Goal: Find specific page/section: Find specific page/section

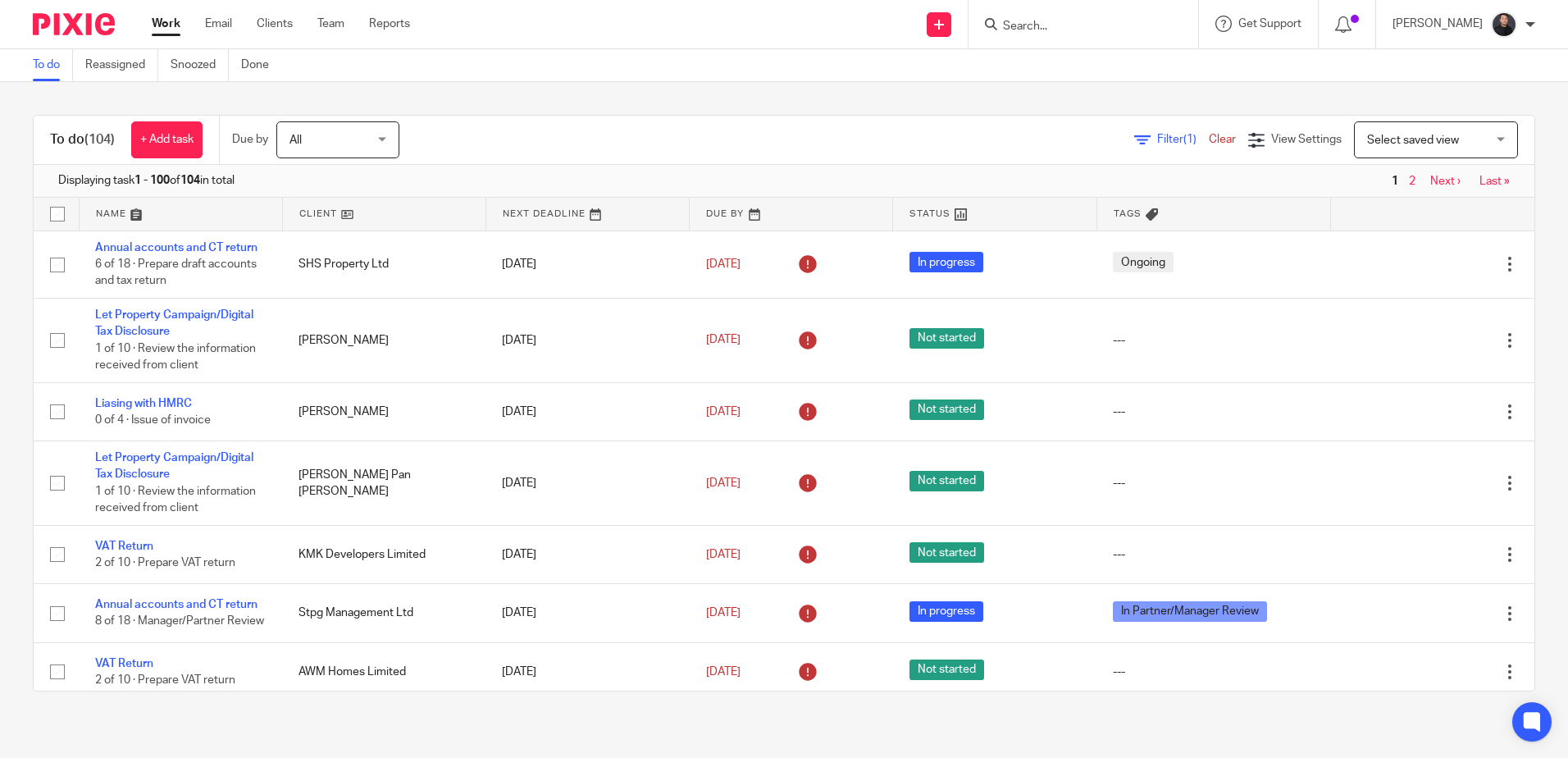
drag, startPoint x: 0, startPoint y: 0, endPoint x: 1093, endPoint y: 28, distance: 1093.4
click at [1093, 28] on input "Search" at bounding box center [1075, 26] width 148 height 15
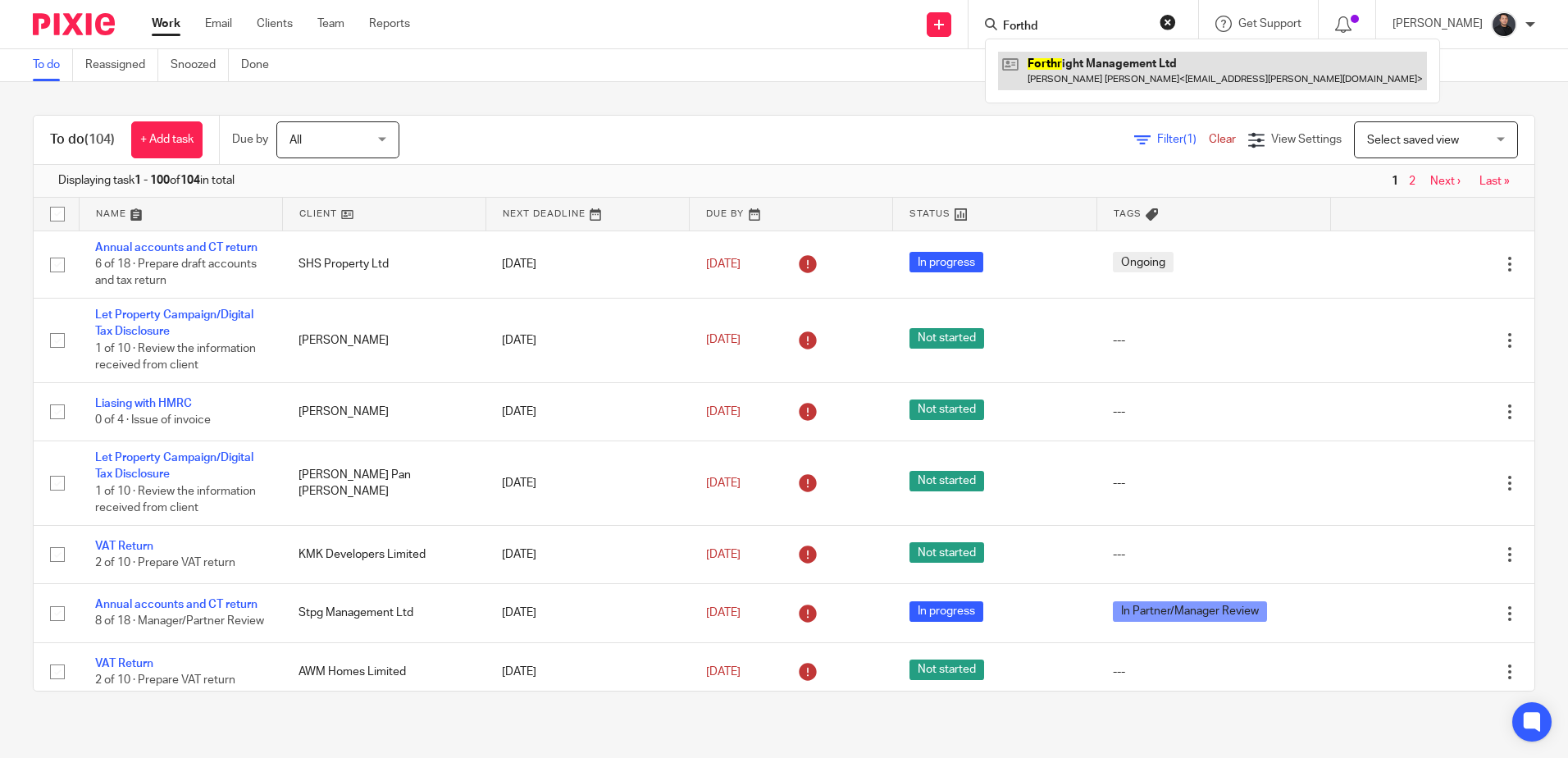
type input "Forthd"
click at [1114, 60] on link at bounding box center [1213, 71] width 429 height 38
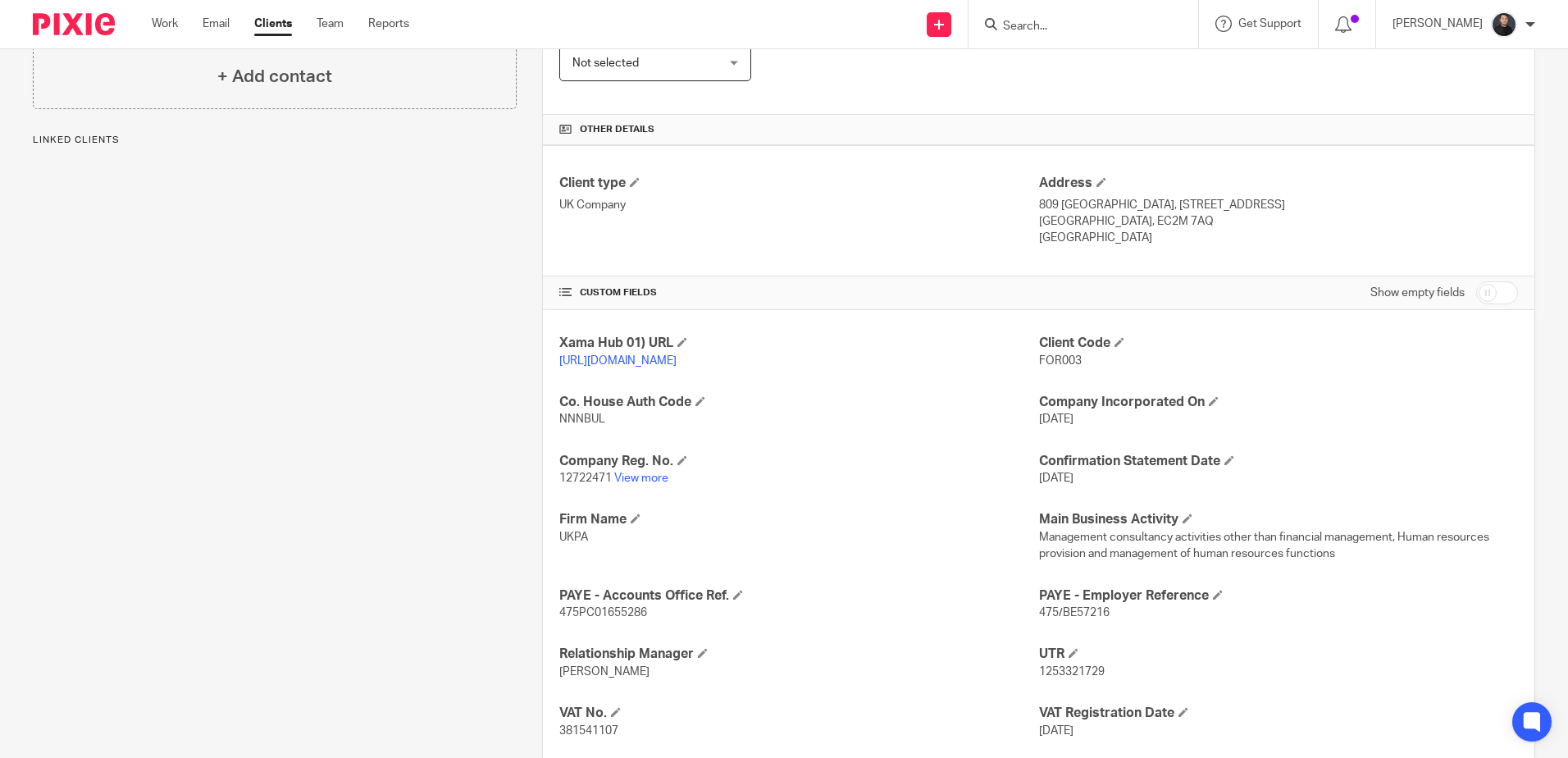
scroll to position [328, 0]
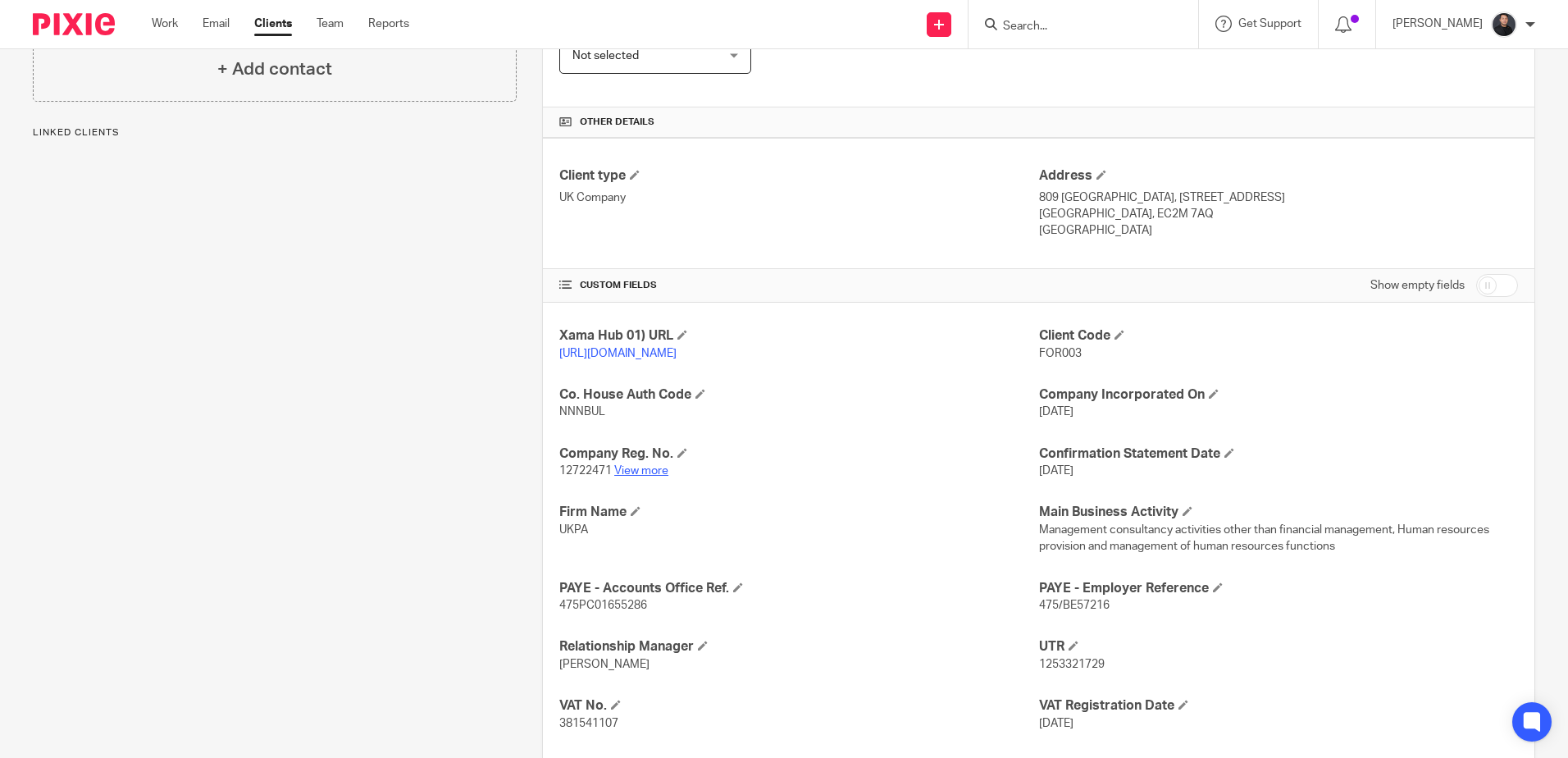
click at [657, 477] on link "View more" at bounding box center [640, 471] width 54 height 12
click at [1075, 27] on input "Search" at bounding box center [1075, 26] width 148 height 15
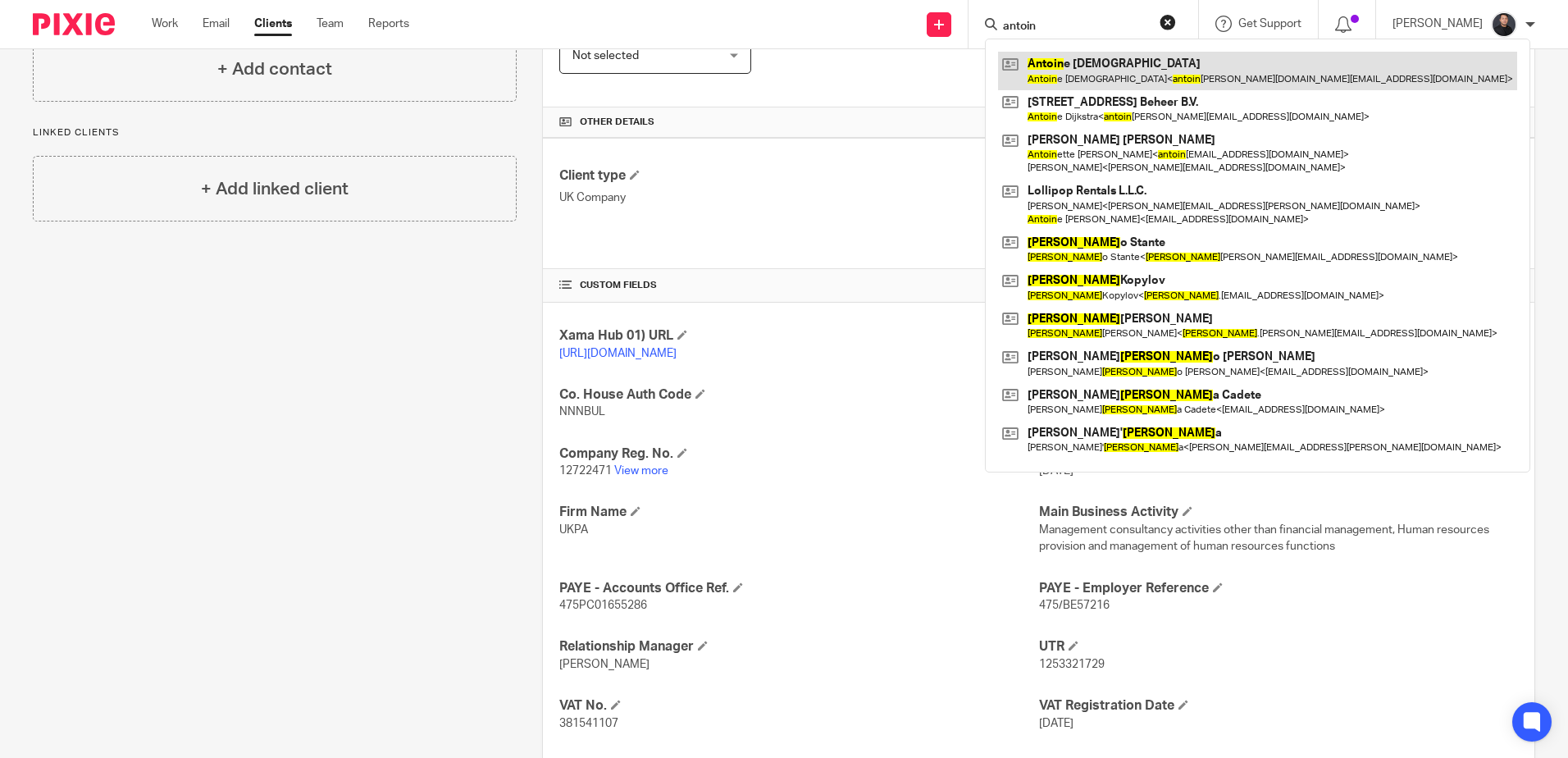
type input "antoin"
click at [1083, 54] on link at bounding box center [1258, 71] width 519 height 38
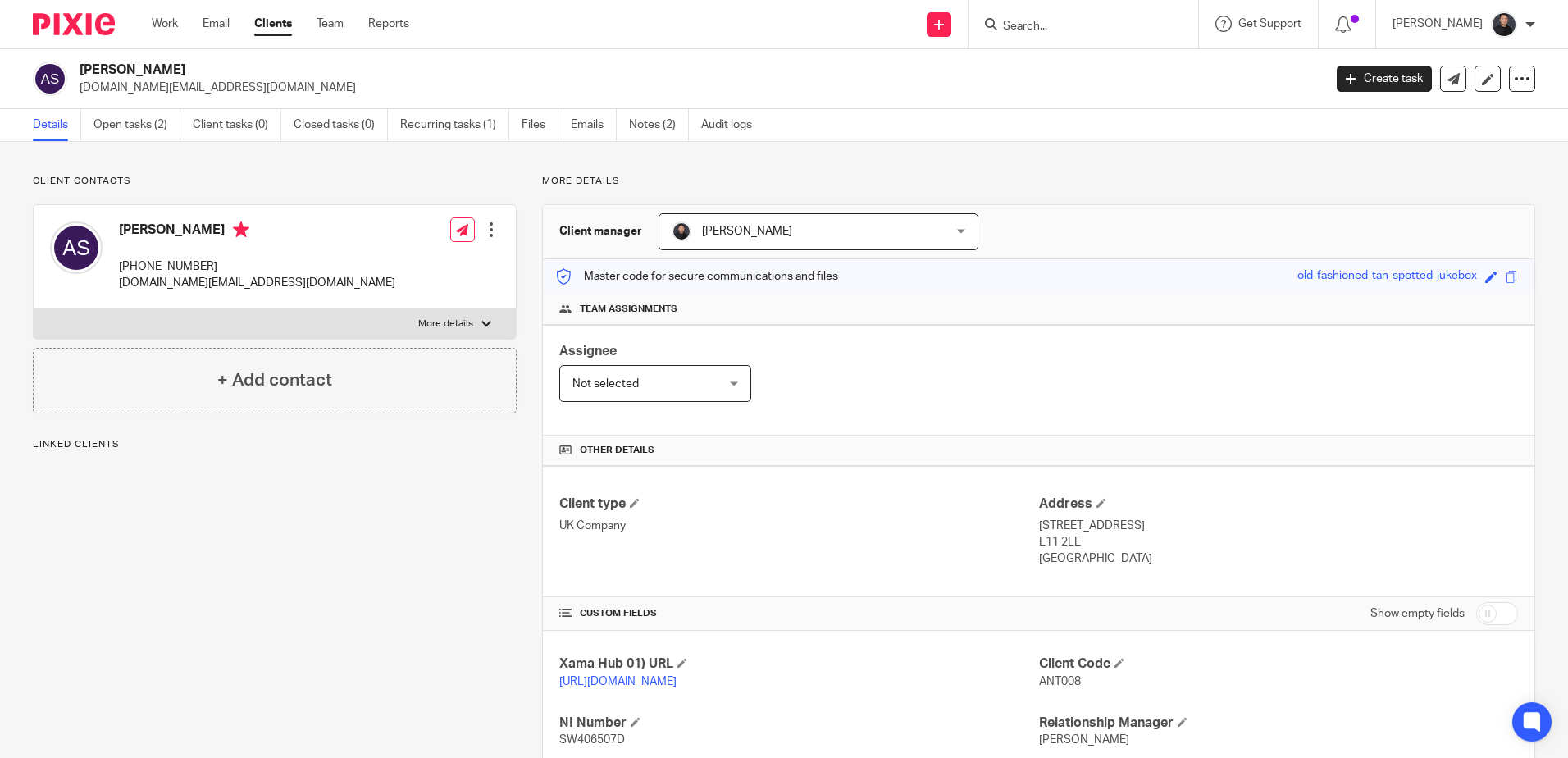
drag, startPoint x: 118, startPoint y: 228, endPoint x: 201, endPoint y: 228, distance: 83.0
click at [201, 228] on h4 "[PERSON_NAME]" at bounding box center [256, 231] width 276 height 21
copy h4 "[PERSON_NAME]"
click at [1040, 24] on input "Search" at bounding box center [1075, 26] width 148 height 15
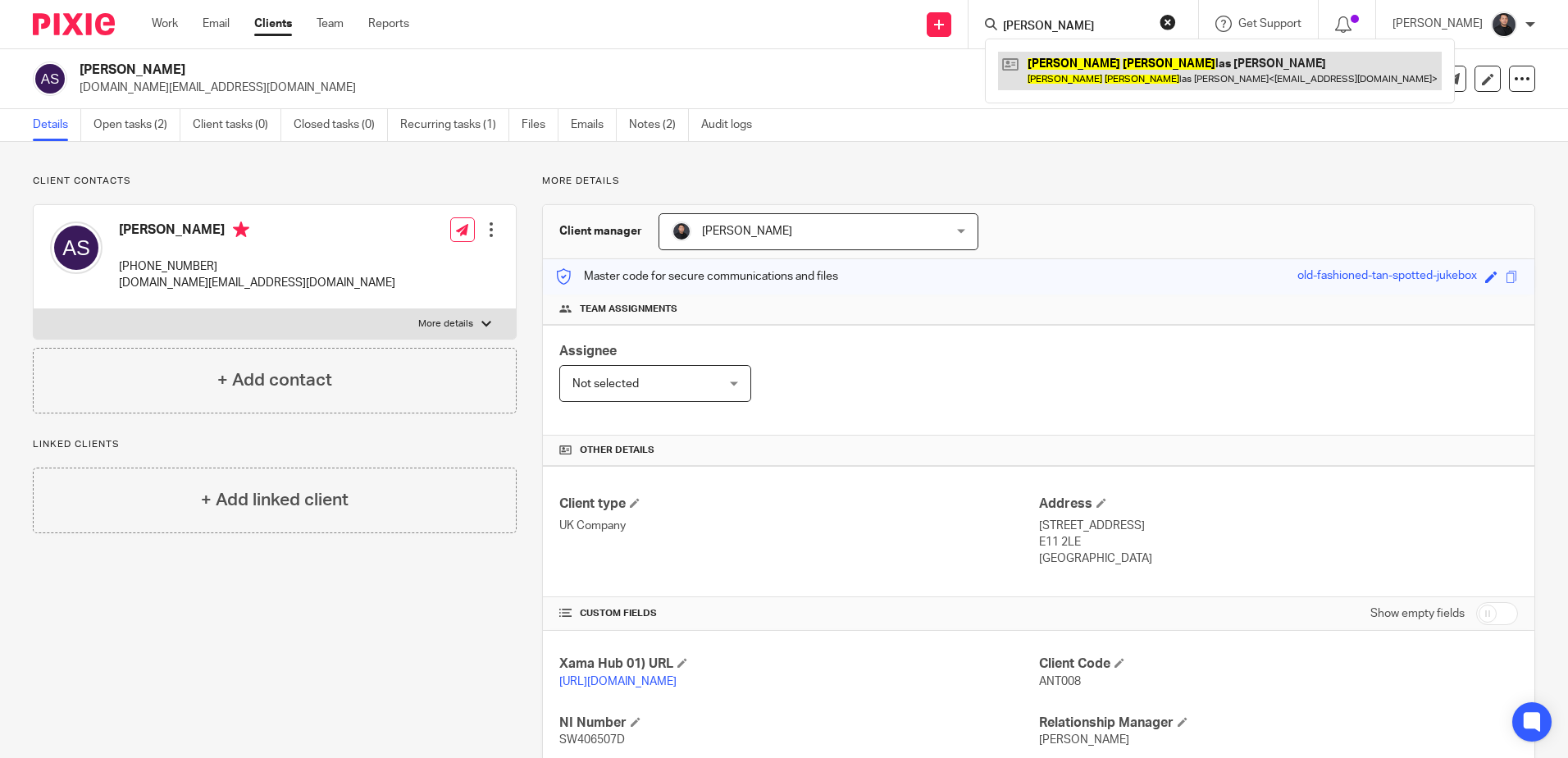
type input "[PERSON_NAME]"
click at [1071, 65] on link at bounding box center [1220, 71] width 443 height 38
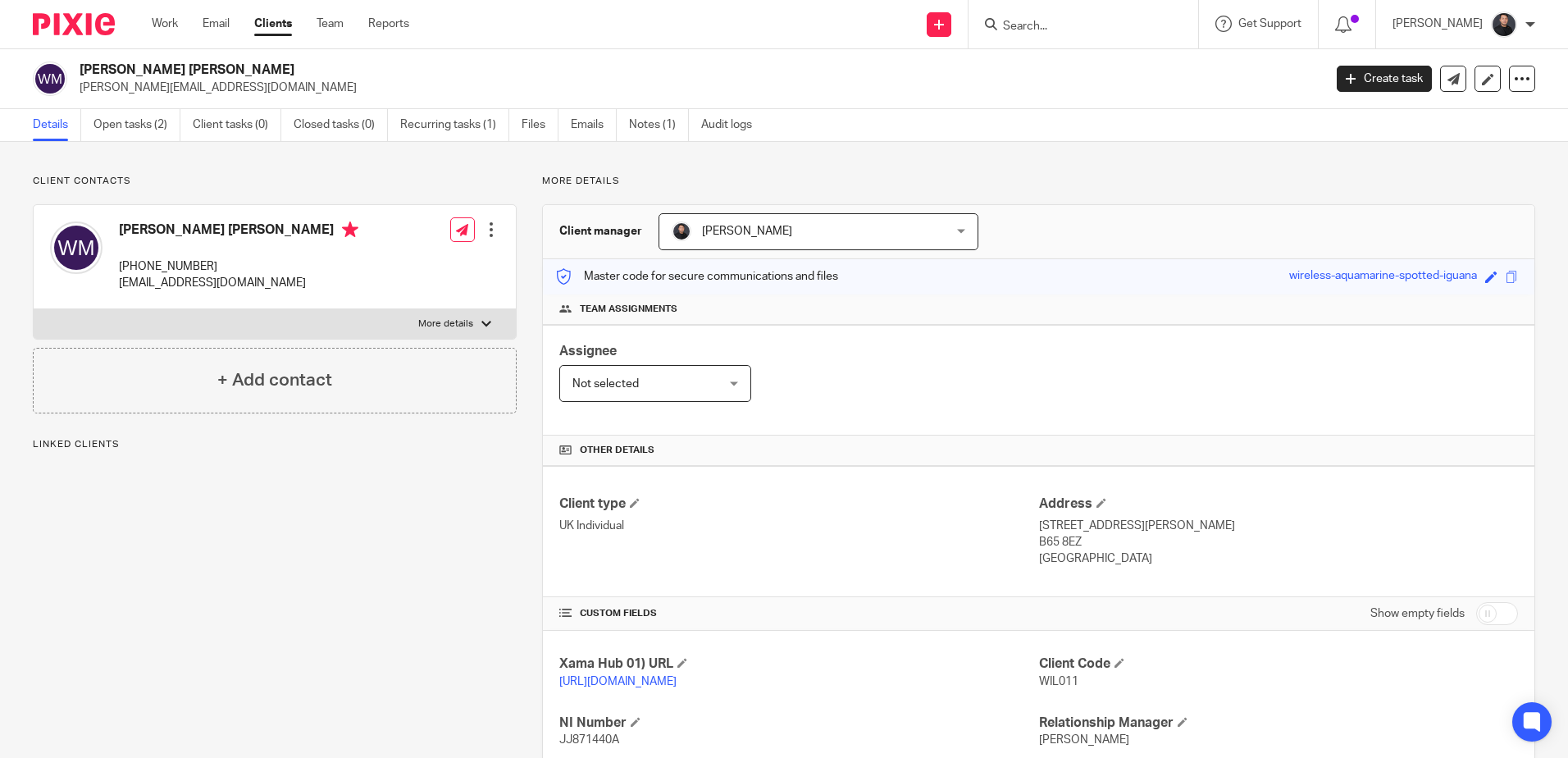
click at [146, 69] on h2 "William Douglas Martin" at bounding box center [572, 71] width 986 height 18
click at [146, 69] on h2 "[PERSON_NAME] [PERSON_NAME]" at bounding box center [572, 71] width 986 height 18
copy div "[PERSON_NAME] [PERSON_NAME]"
